Goal: Task Accomplishment & Management: Manage account settings

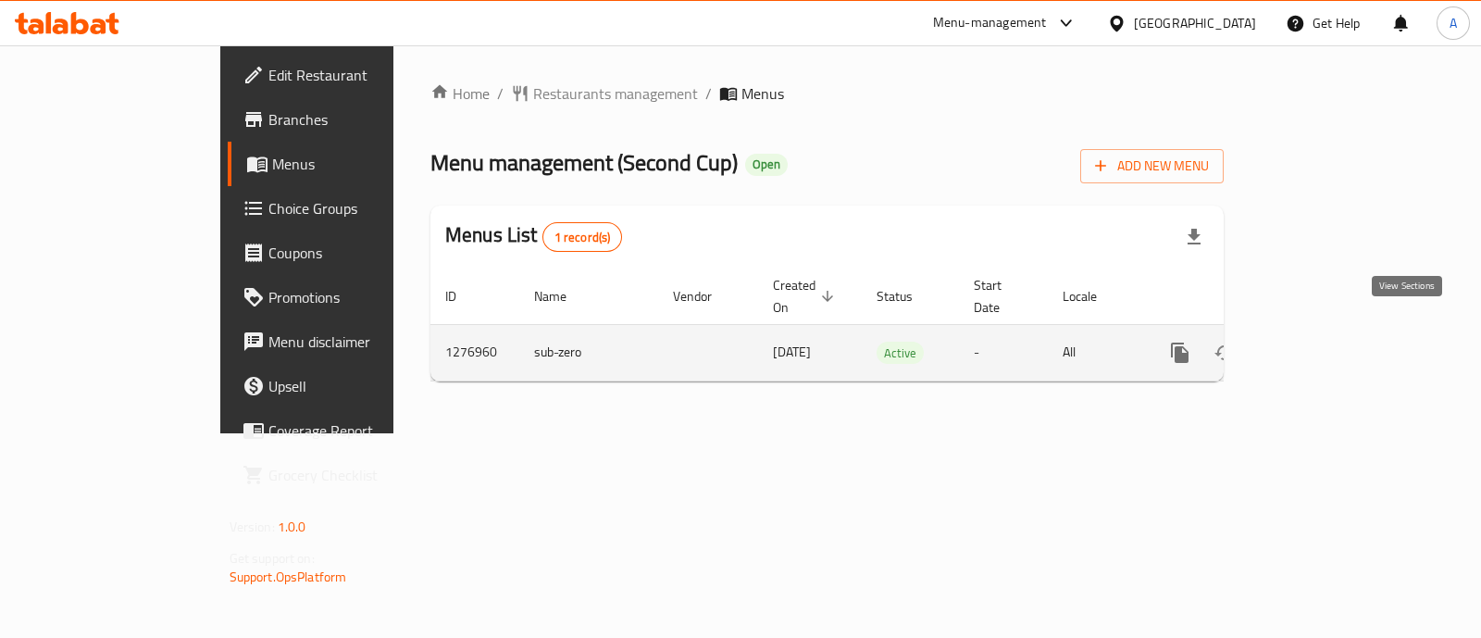
click at [1324, 341] on icon "enhanced table" at bounding box center [1313, 352] width 22 height 22
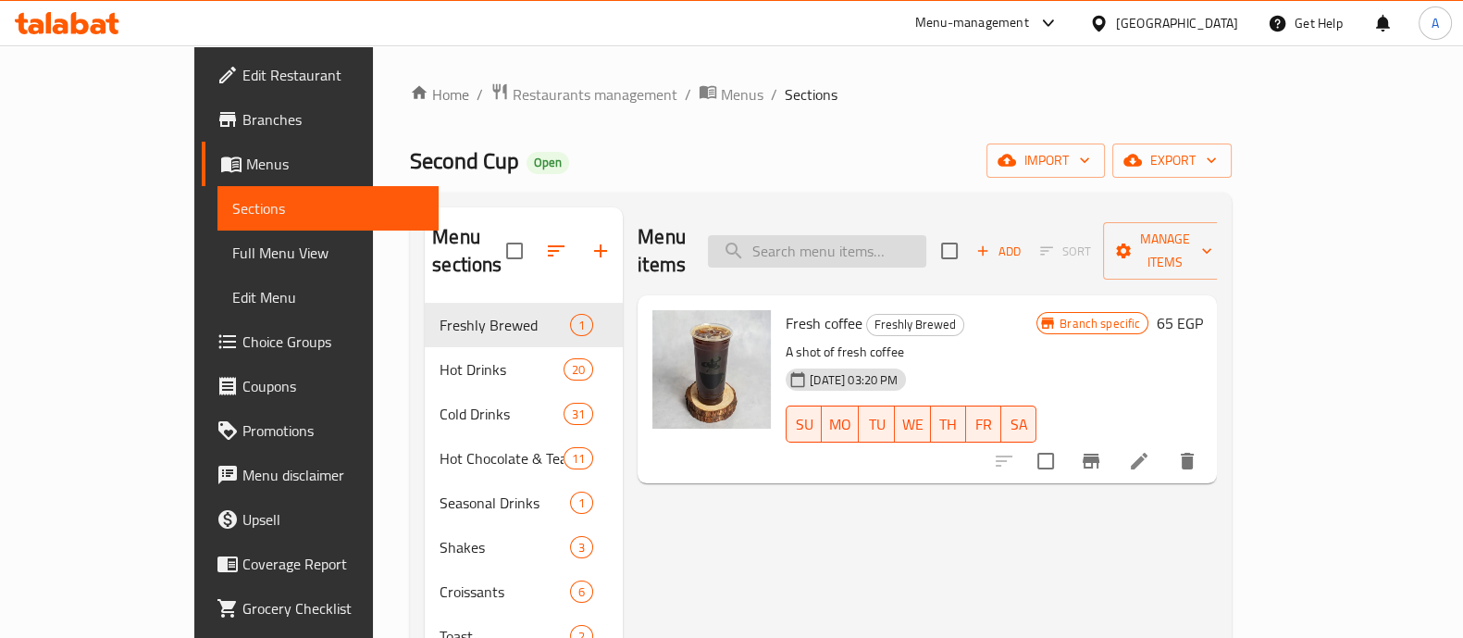
click at [880, 235] on input "search" at bounding box center [817, 251] width 218 height 32
click at [849, 239] on input "search" at bounding box center [817, 251] width 218 height 32
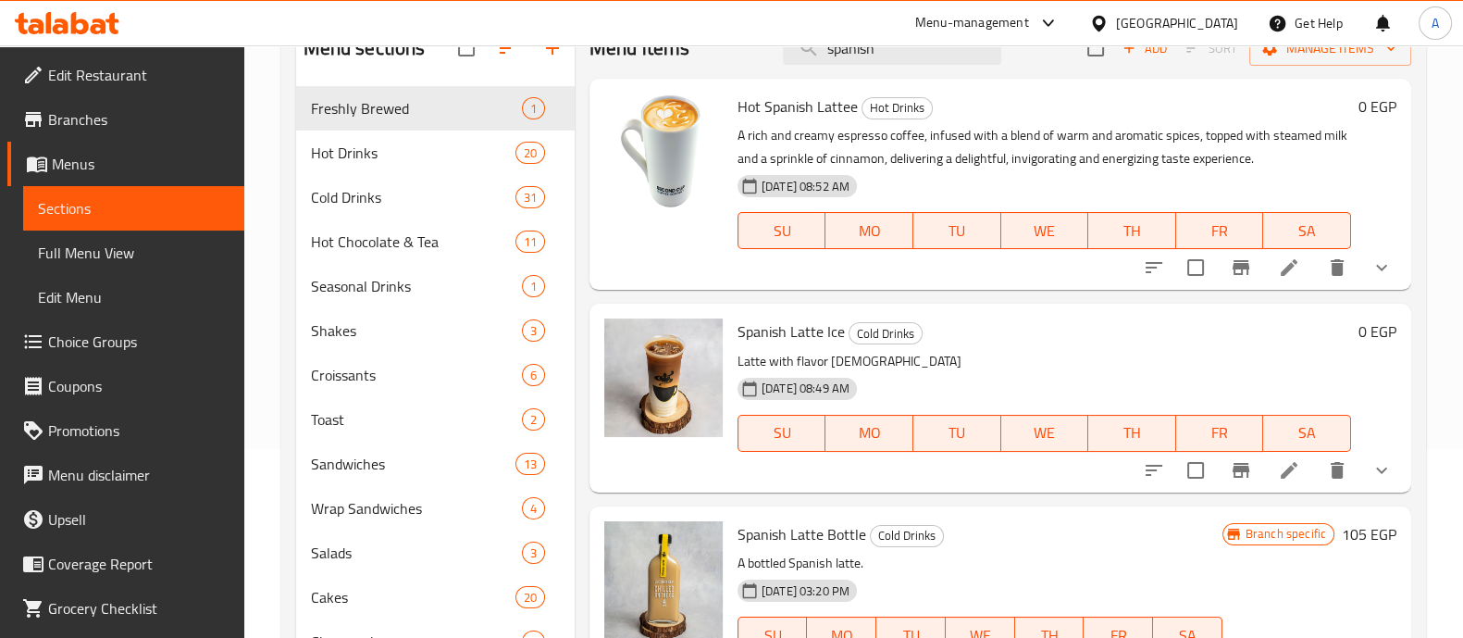
scroll to position [266, 0]
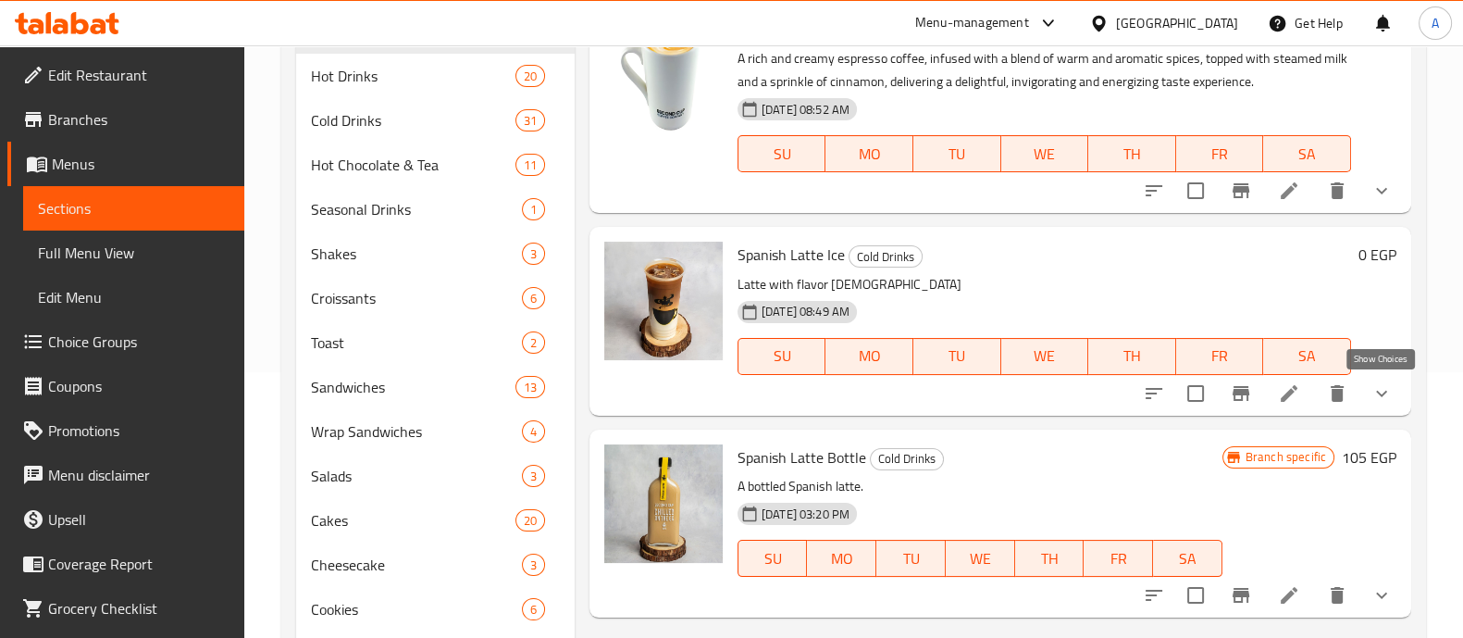
type input "spanish"
click at [1378, 391] on icon "show more" at bounding box center [1381, 393] width 11 height 6
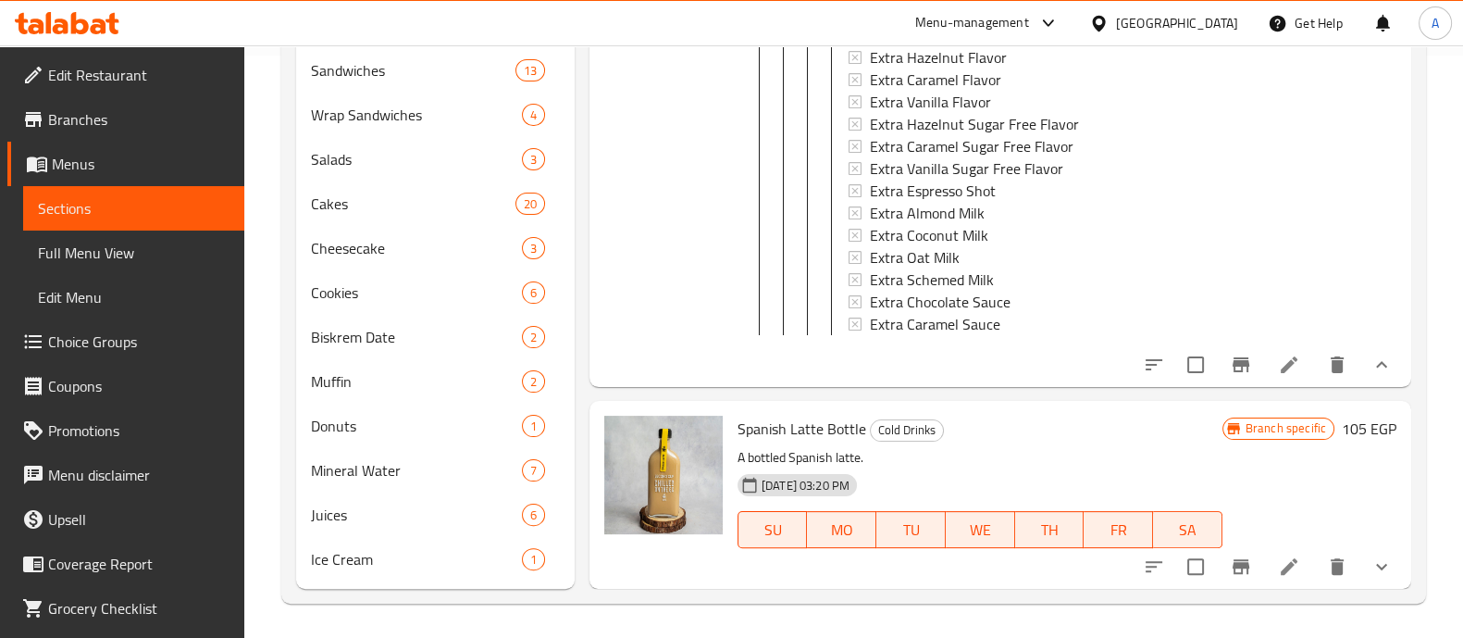
scroll to position [584, 0]
click at [1359, 355] on button "show more" at bounding box center [1381, 363] width 44 height 44
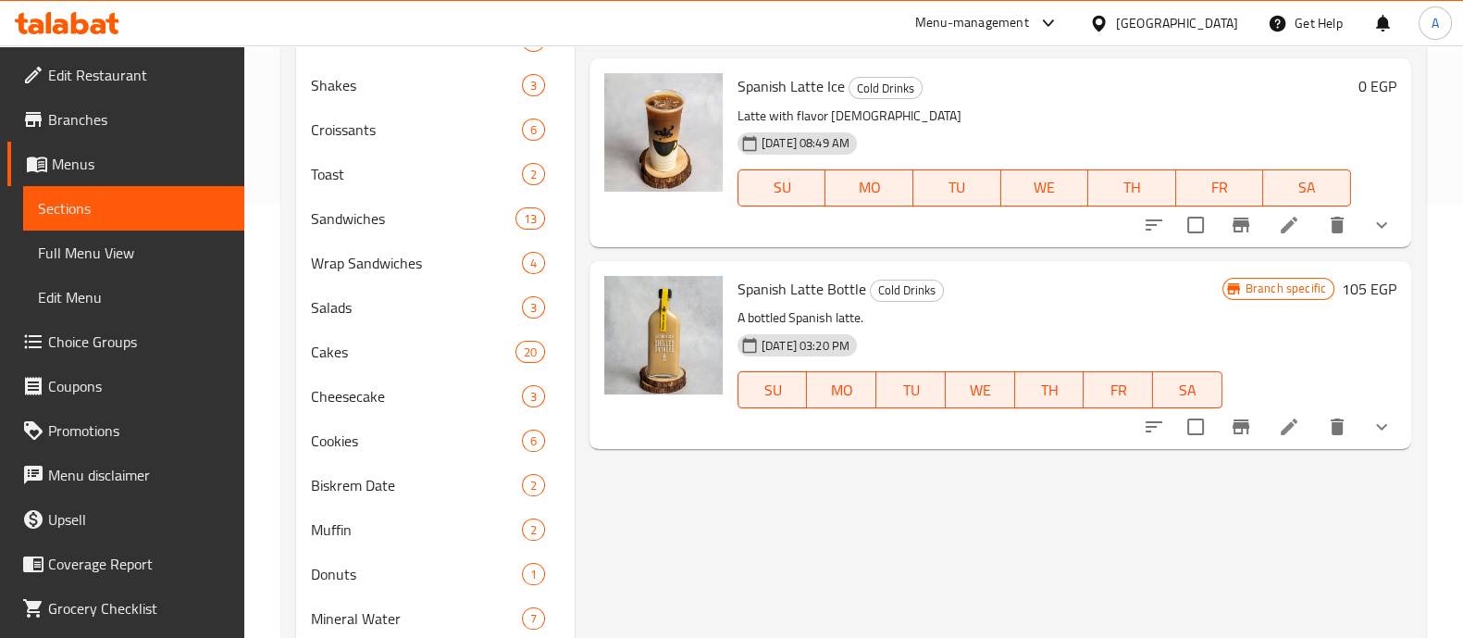
scroll to position [324, 0]
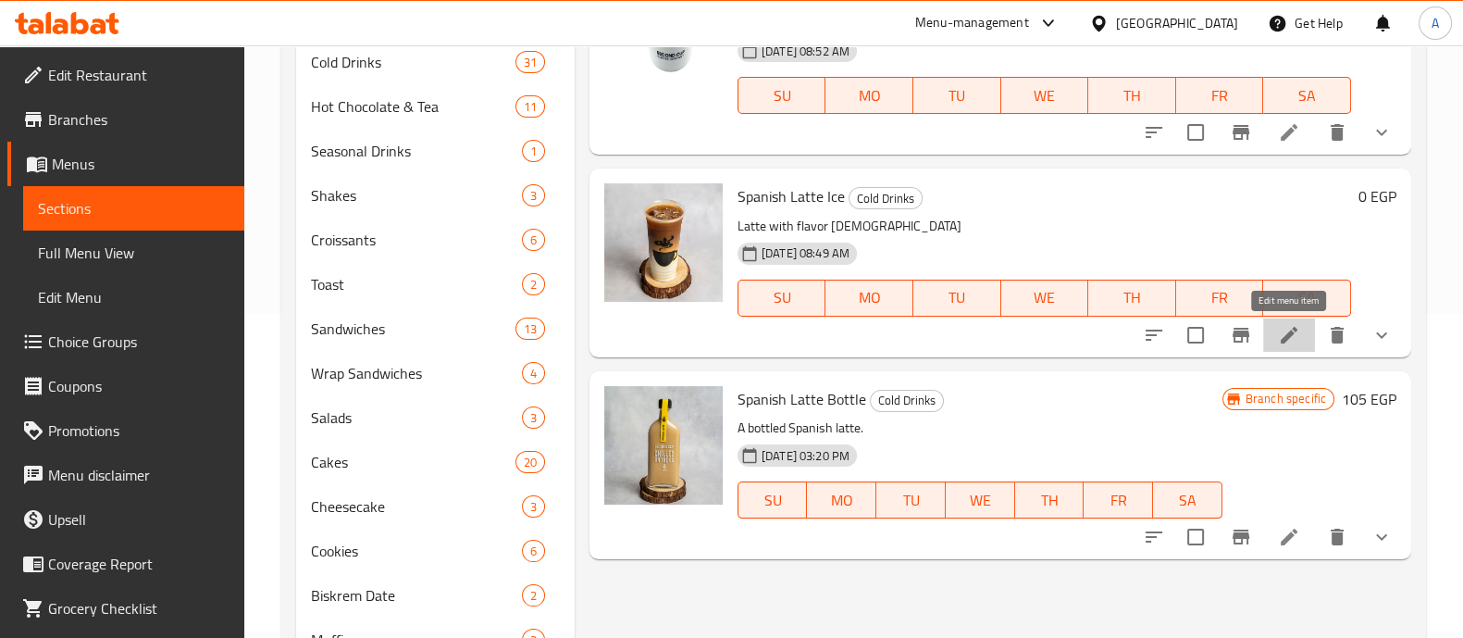
click at [1291, 330] on icon at bounding box center [1289, 335] width 17 height 17
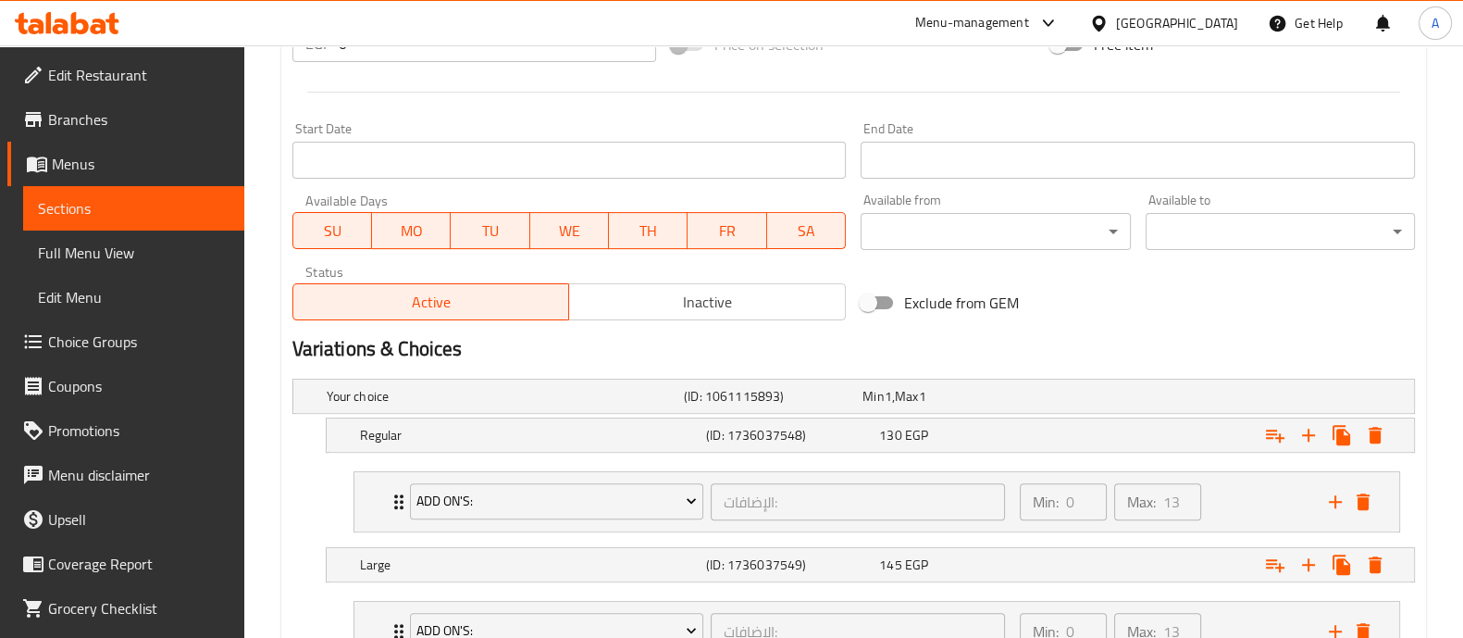
scroll to position [1016, 0]
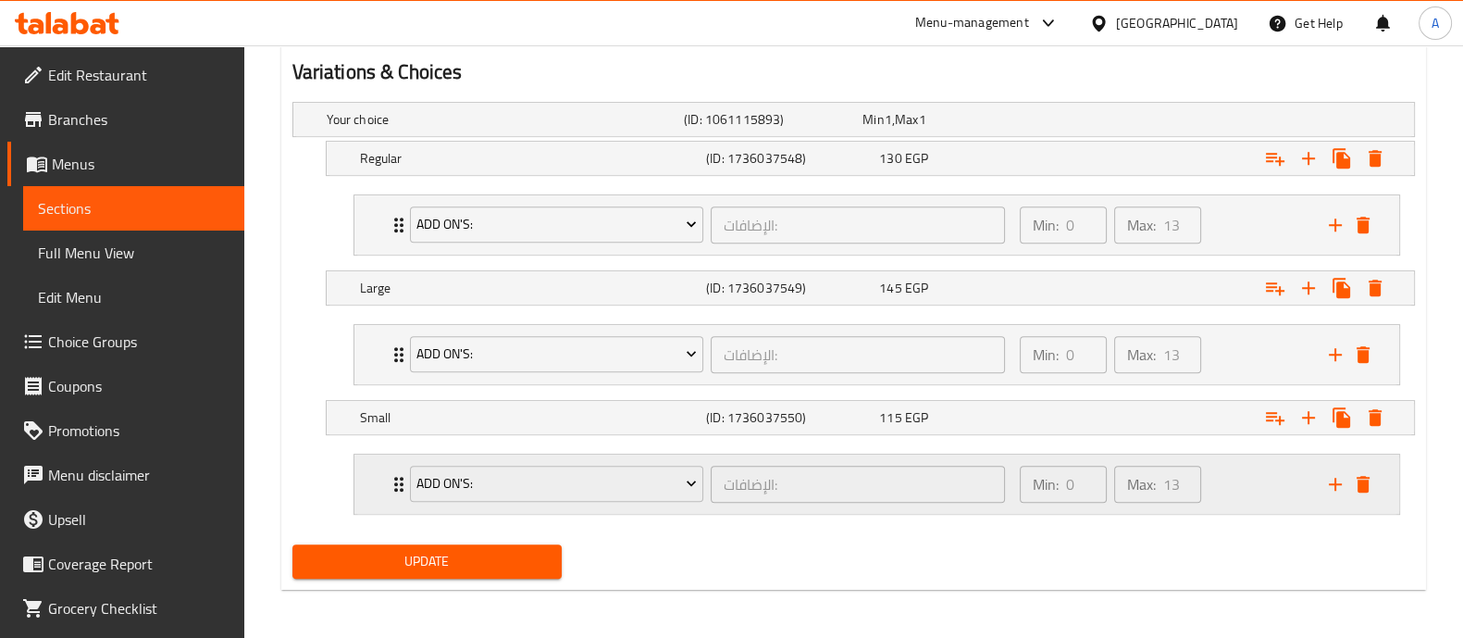
click at [393, 478] on icon "Expand" at bounding box center [399, 484] width 22 height 22
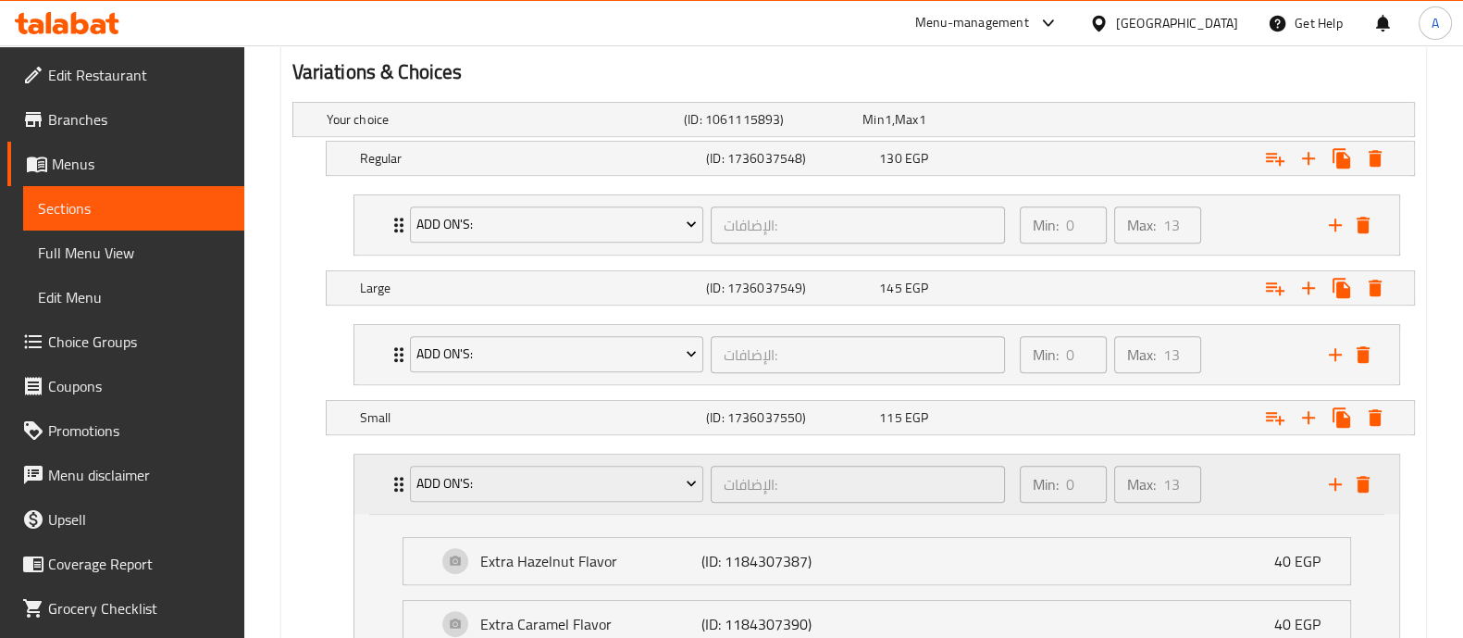
click at [393, 478] on icon "Expand" at bounding box center [399, 484] width 22 height 22
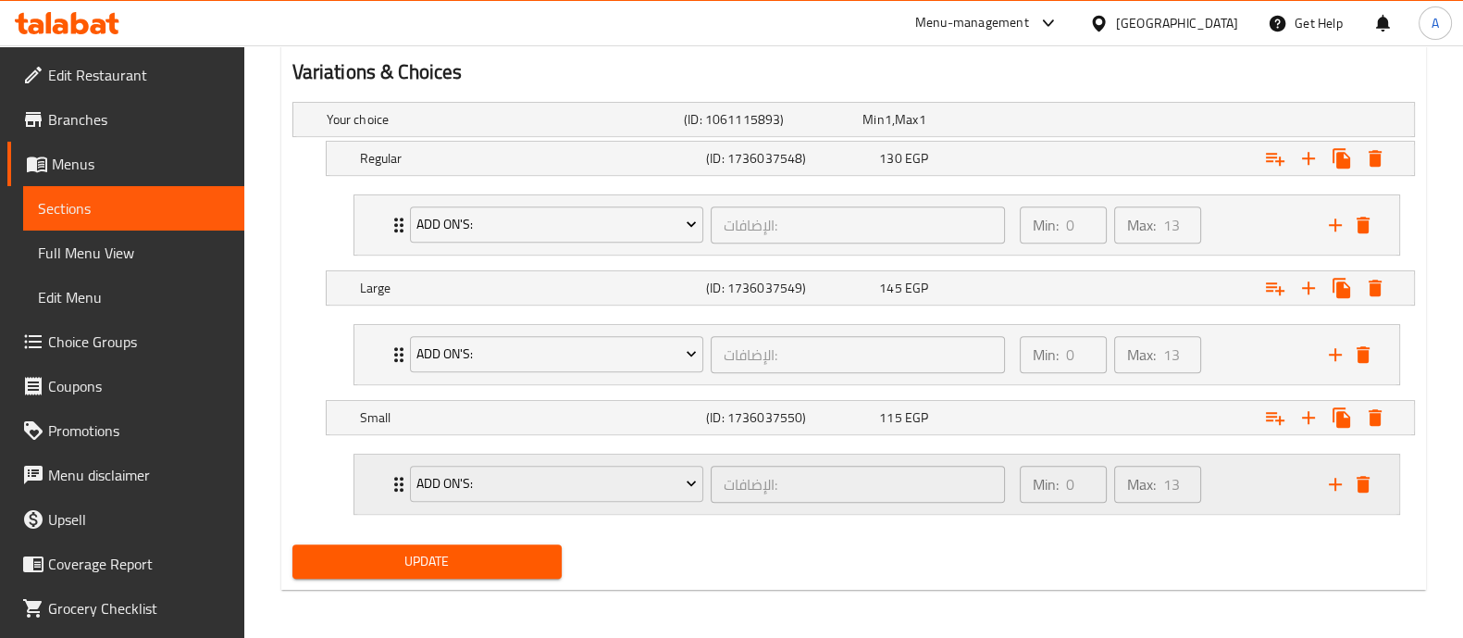
click at [393, 478] on icon "Expand" at bounding box center [399, 484] width 22 height 22
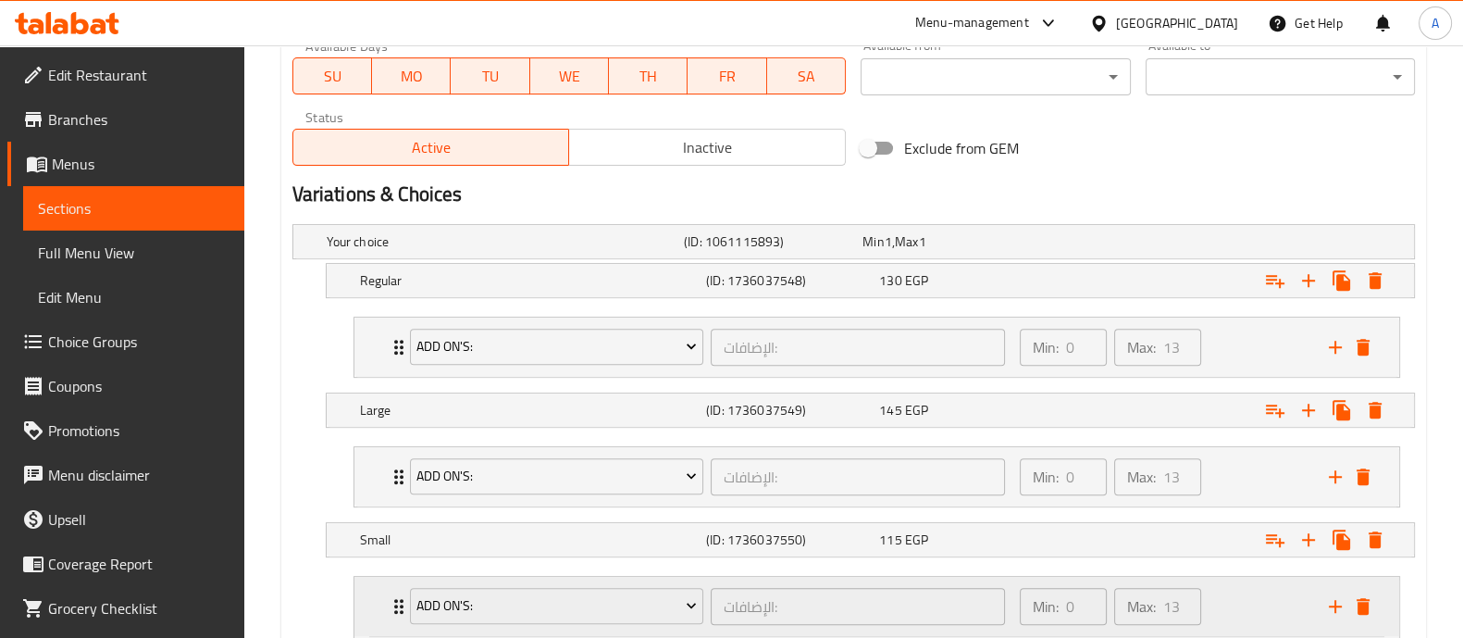
scroll to position [907, 0]
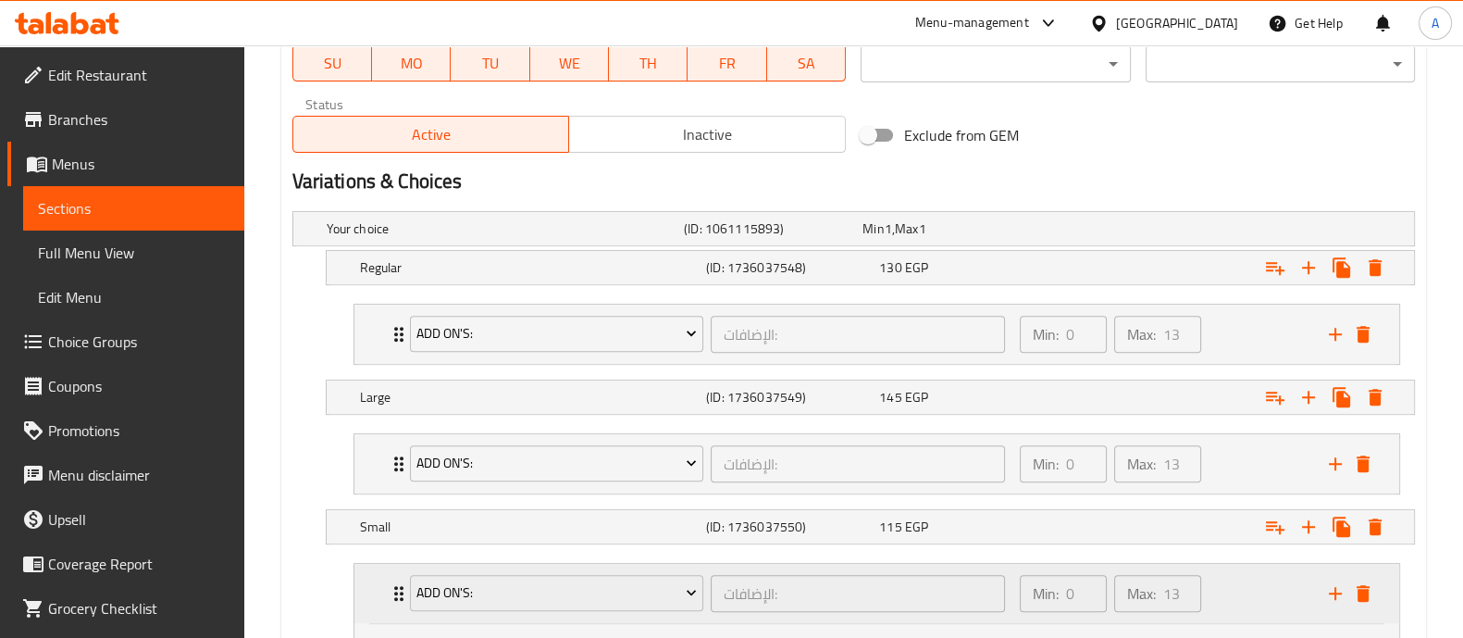
click at [393, 478] on div "Add On's: الإضافات: ​ Min: 0 ​ Max: 13 ​" at bounding box center [882, 463] width 989 height 59
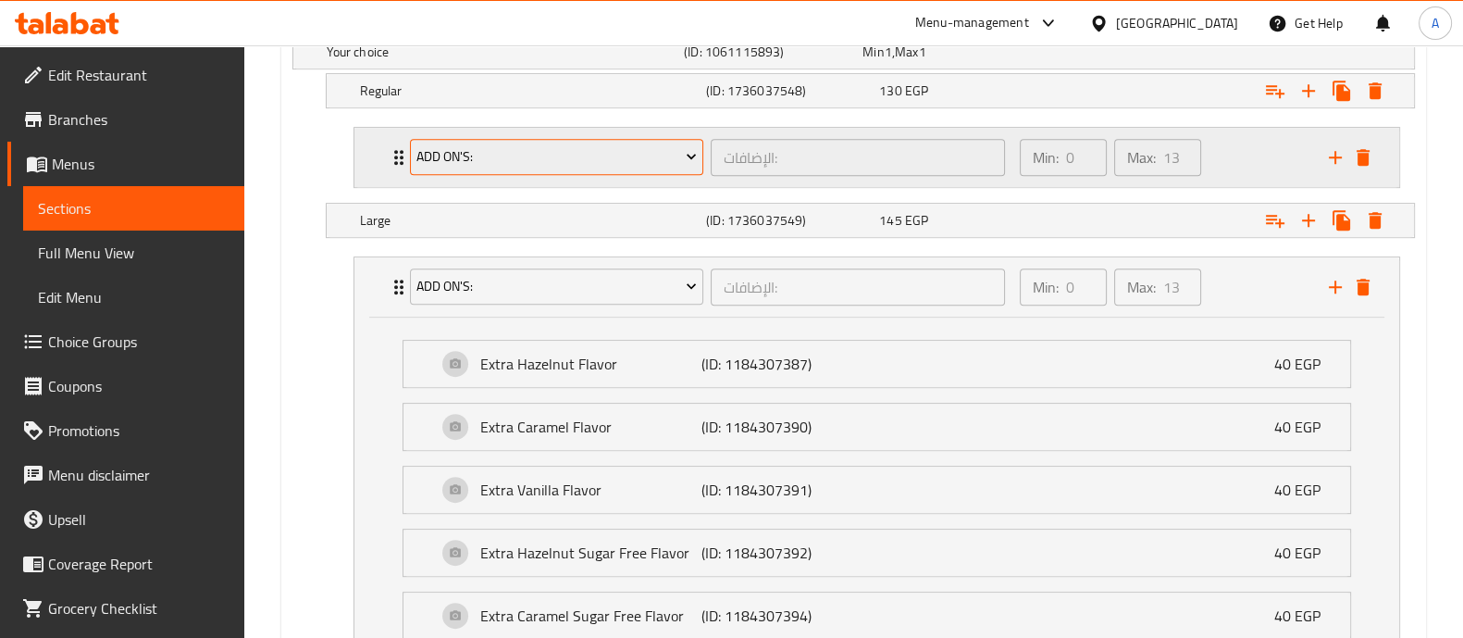
scroll to position [1011, 0]
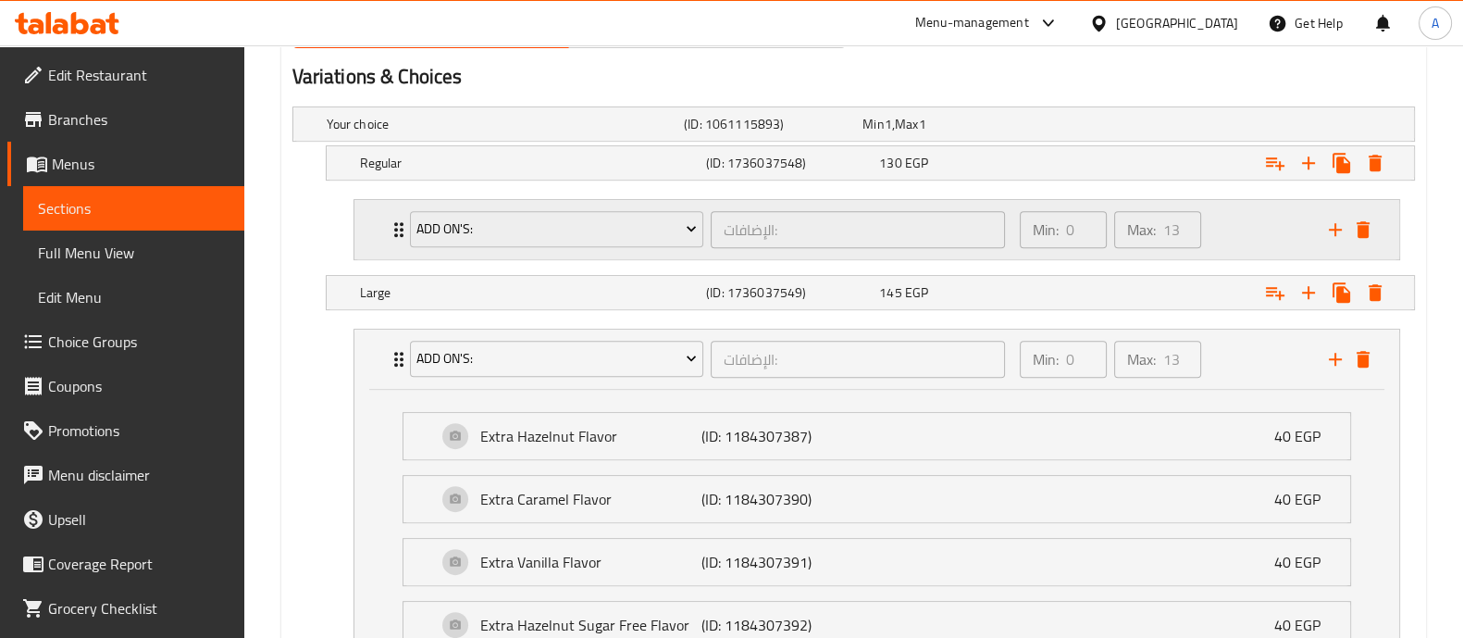
click at [389, 218] on icon "Expand" at bounding box center [399, 229] width 22 height 22
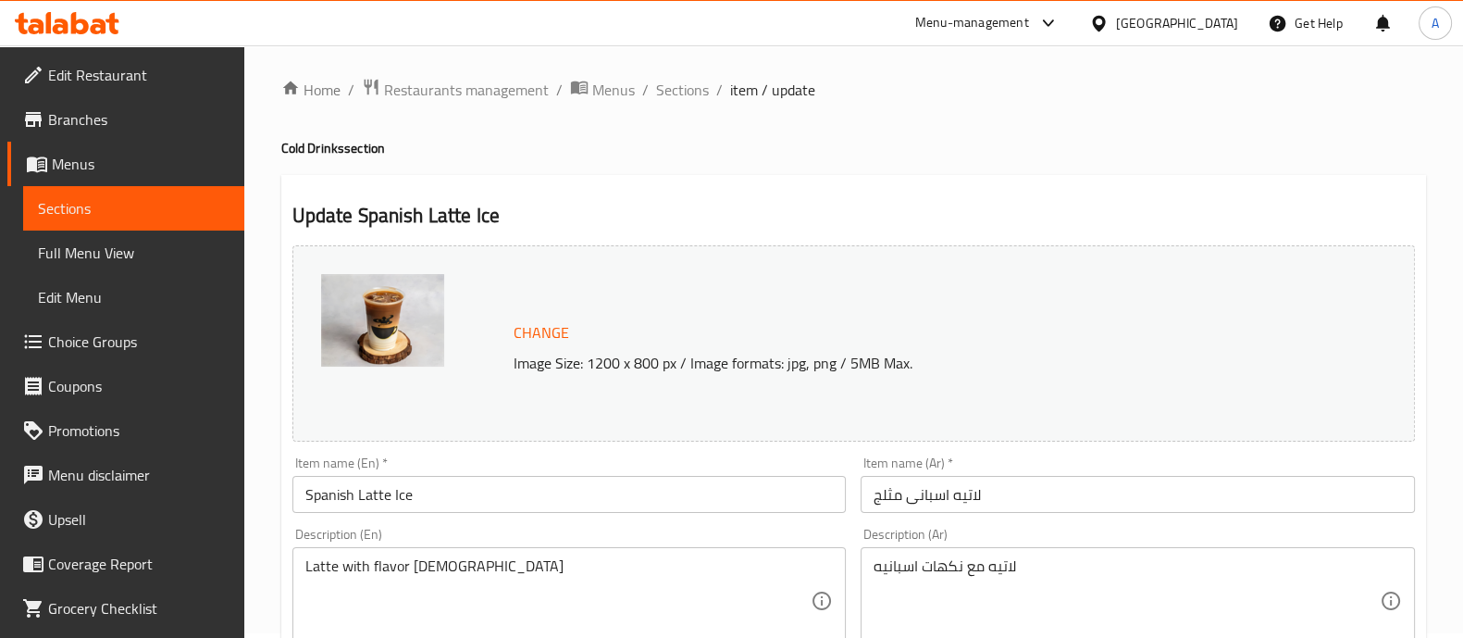
scroll to position [0, 0]
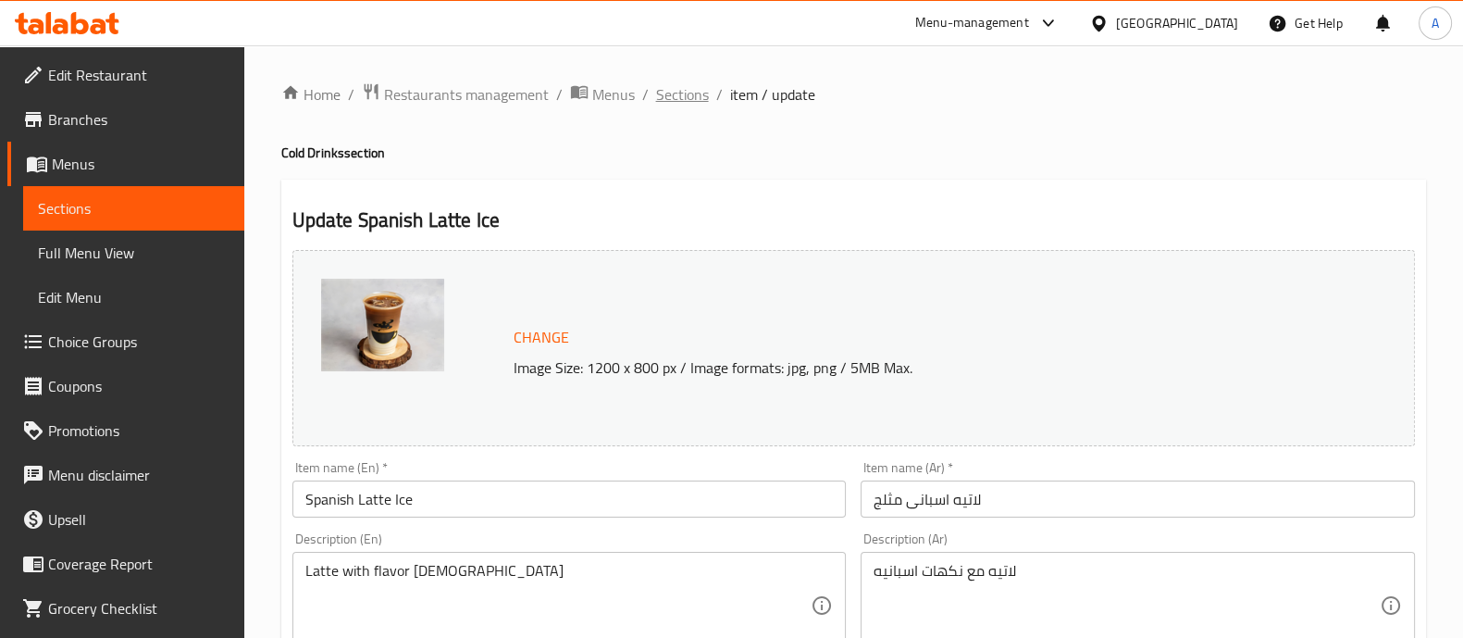
click at [680, 89] on span "Sections" at bounding box center [682, 94] width 53 height 22
